Goal: Find specific page/section: Find specific page/section

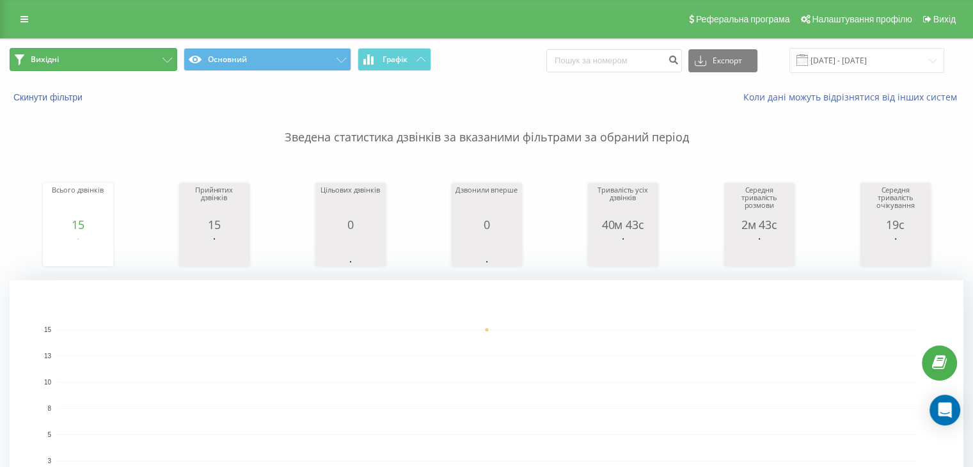
click at [127, 65] on button "Вихідні" at bounding box center [94, 59] width 168 height 23
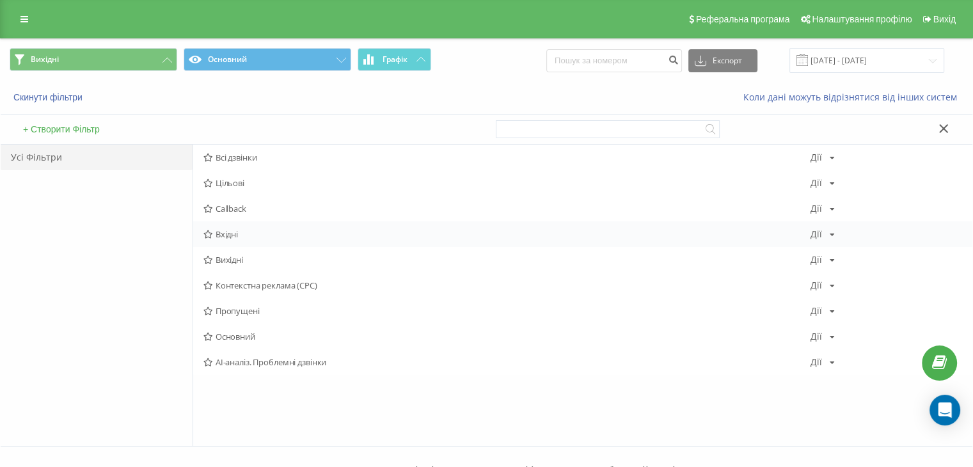
click at [245, 234] on span "Вхідні" at bounding box center [506, 234] width 607 height 9
